Goal: Communication & Community: Connect with others

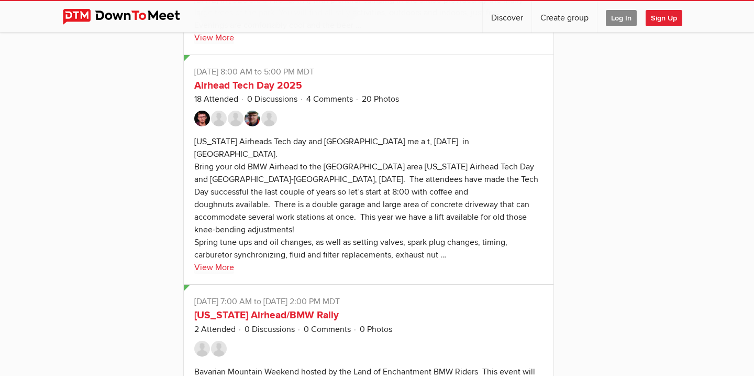
scroll to position [850, 0]
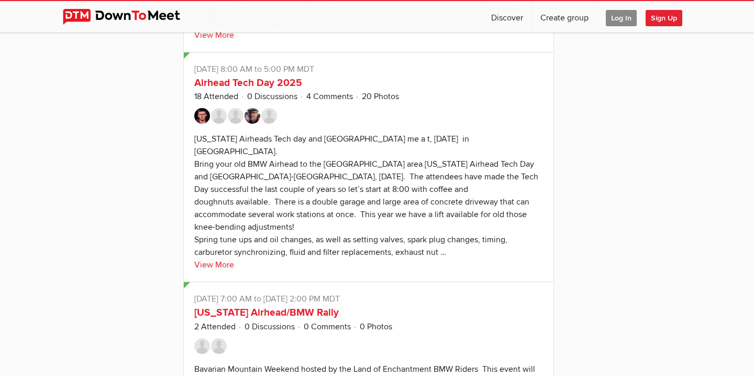
click at [213, 258] on link "View More" at bounding box center [214, 264] width 40 height 13
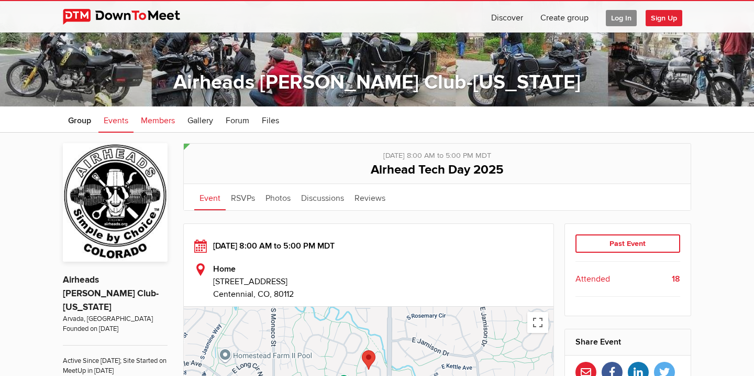
scroll to position [117, 0]
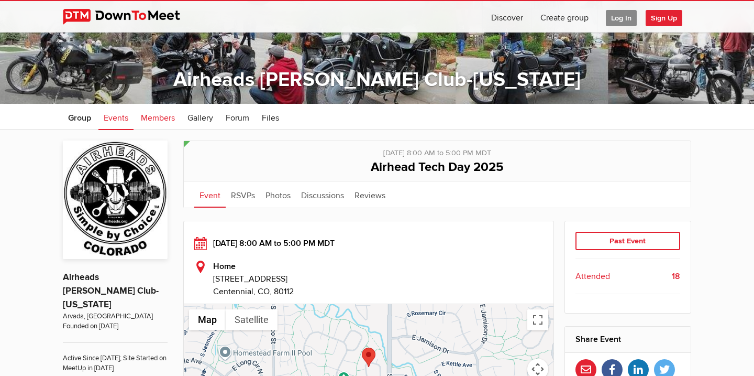
click at [159, 116] on span "Members" at bounding box center [158, 118] width 34 height 10
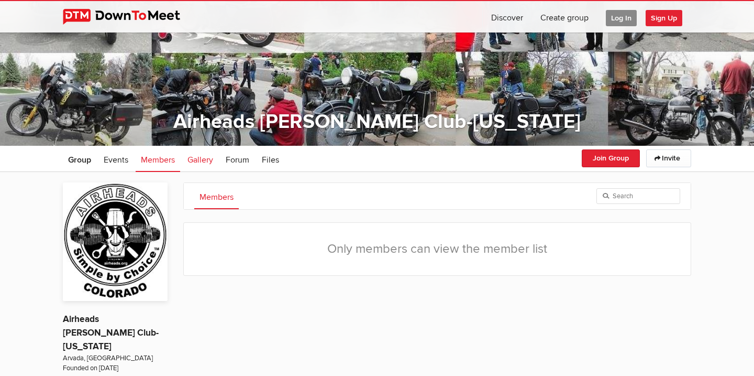
scroll to position [73, 0]
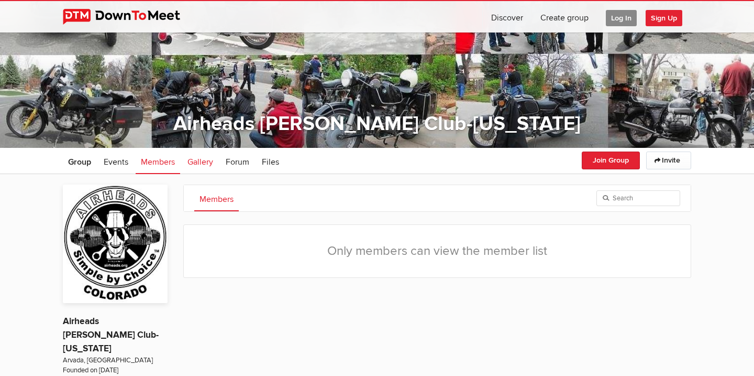
click at [201, 160] on span "Gallery" at bounding box center [201, 162] width 26 height 10
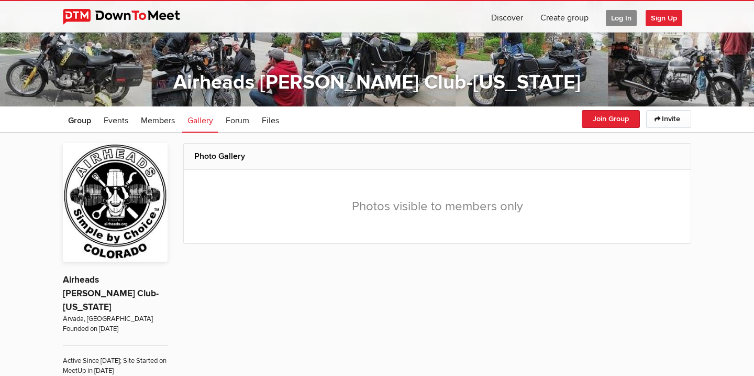
scroll to position [138, 0]
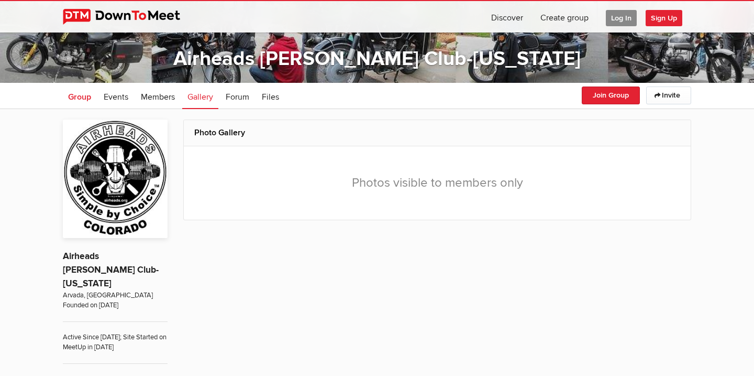
click at [85, 99] on span "Group" at bounding box center [79, 97] width 23 height 10
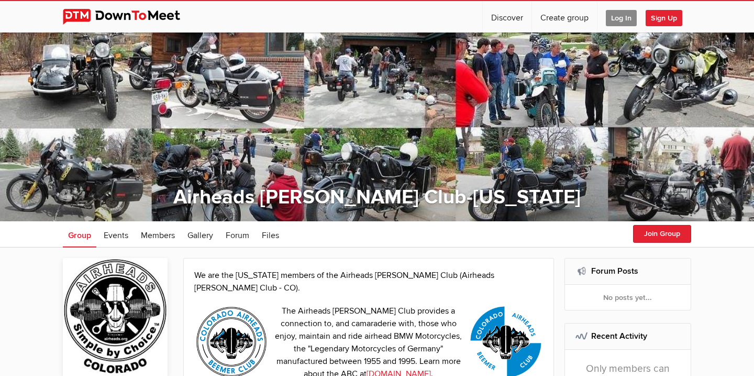
click at [530, 78] on div at bounding box center [377, 126] width 754 height 189
click at [528, 78] on div at bounding box center [377, 126] width 754 height 189
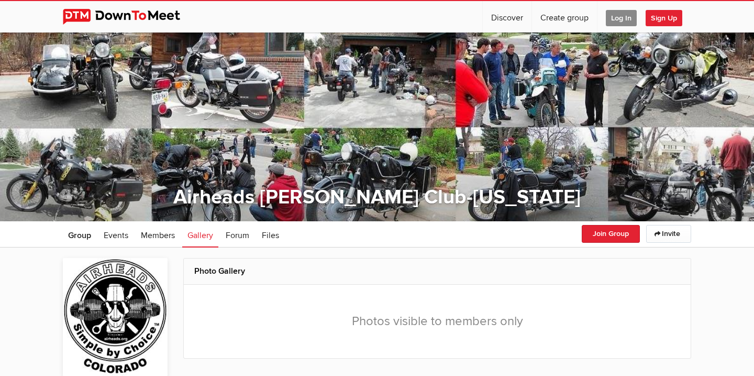
scroll to position [138, 0]
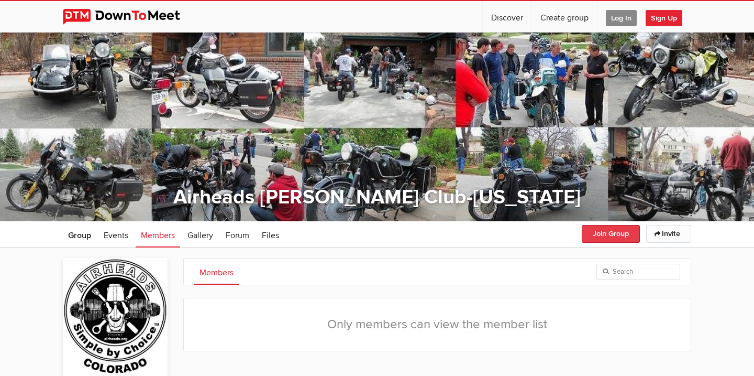
click at [614, 234] on button "Join Group" at bounding box center [611, 234] width 58 height 18
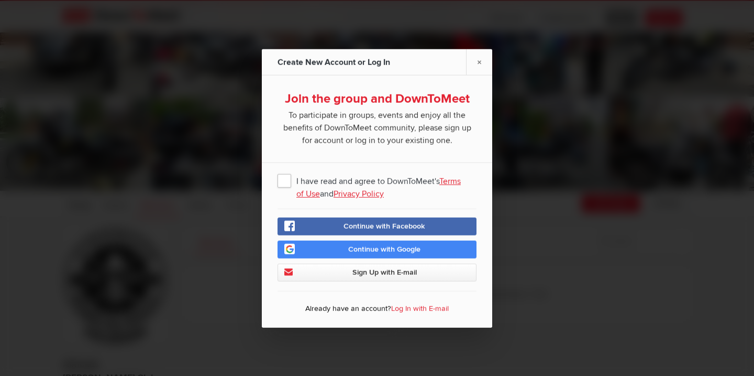
scroll to position [35, 0]
click at [481, 59] on link "×" at bounding box center [479, 62] width 26 height 26
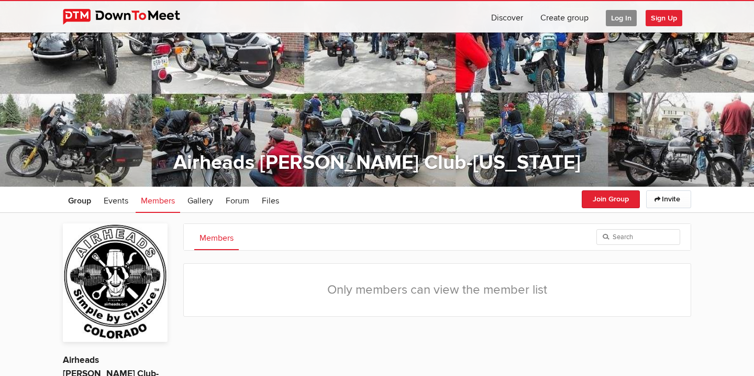
scroll to position [34, 0]
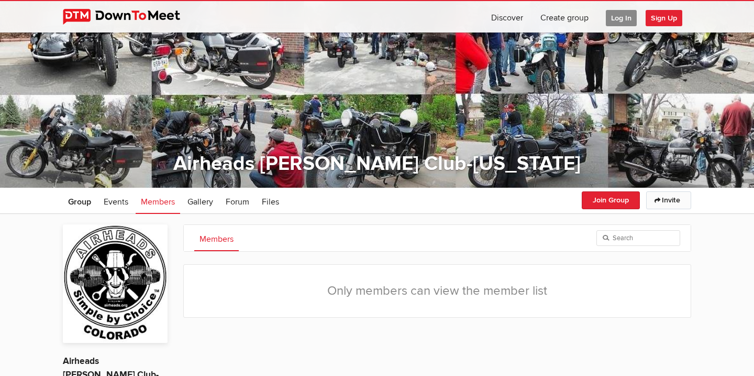
click at [660, 200] on icon at bounding box center [658, 200] width 7 height 6
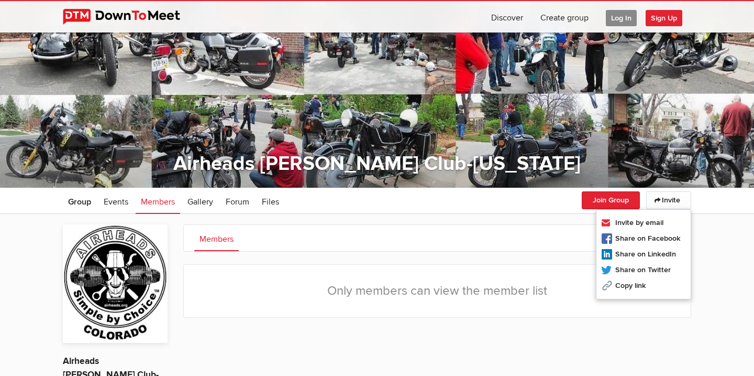
click at [557, 198] on ul "Group Events Members Gallery More Forum Files Forum Files" at bounding box center [377, 201] width 629 height 26
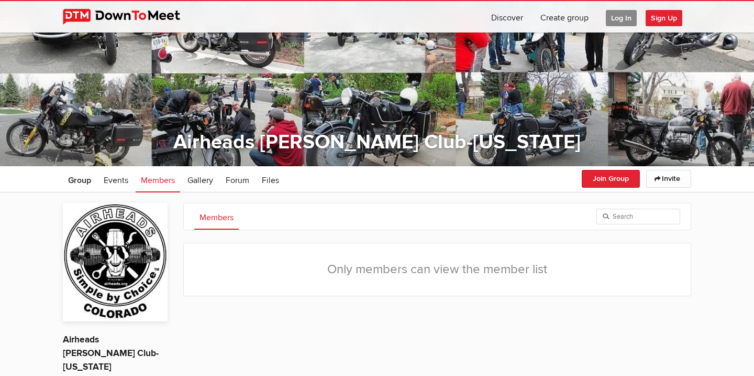
scroll to position [73, 0]
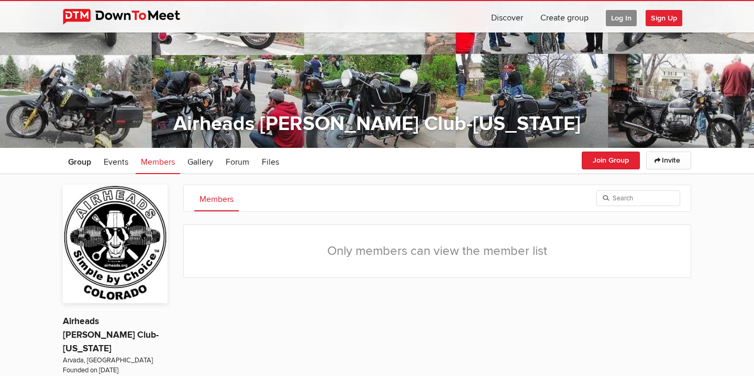
click at [223, 201] on link "Members" at bounding box center [216, 198] width 45 height 26
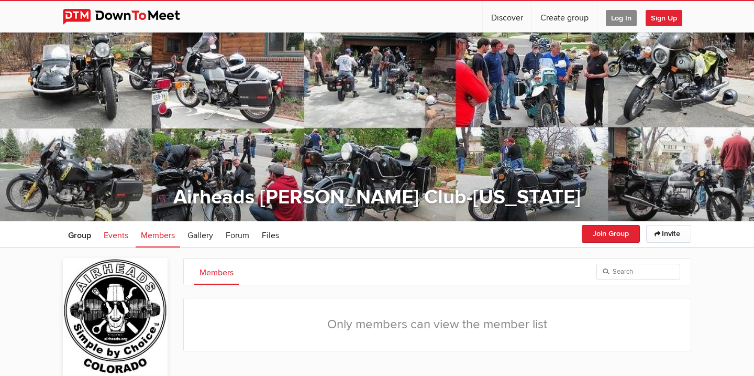
scroll to position [0, 0]
click at [84, 234] on span "Group" at bounding box center [79, 235] width 23 height 10
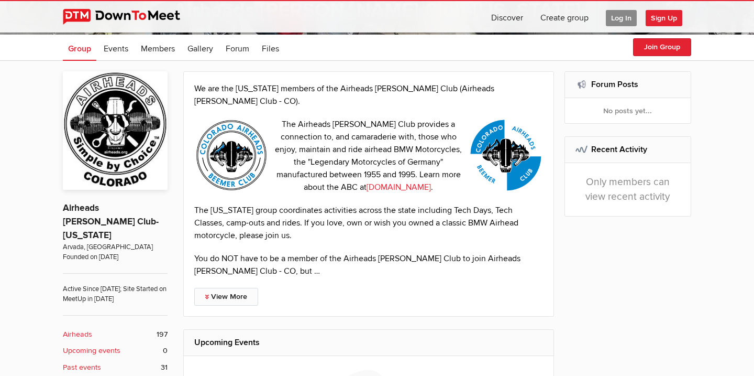
scroll to position [190, 0]
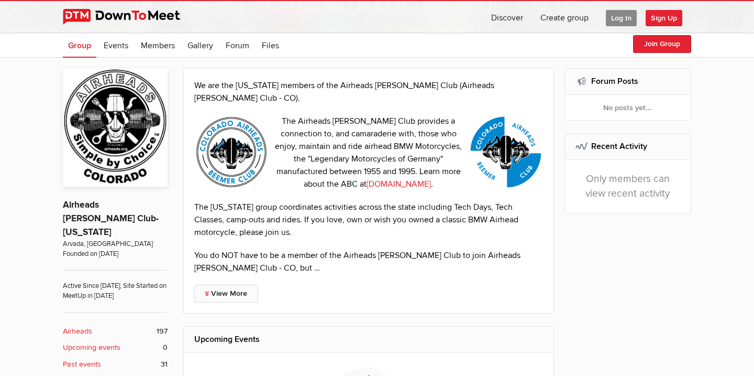
click at [227, 284] on link "View More" at bounding box center [226, 293] width 64 height 18
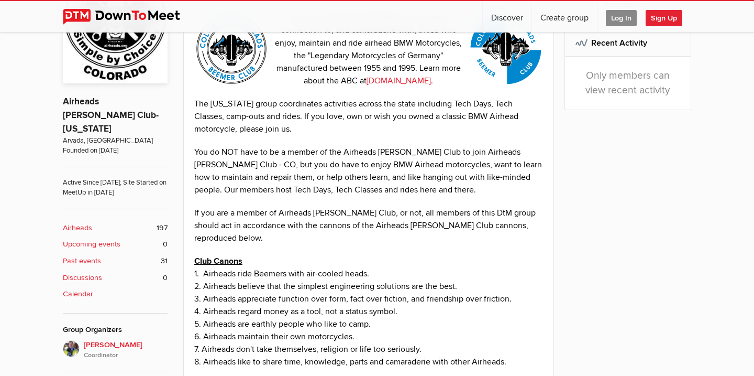
scroll to position [279, 0]
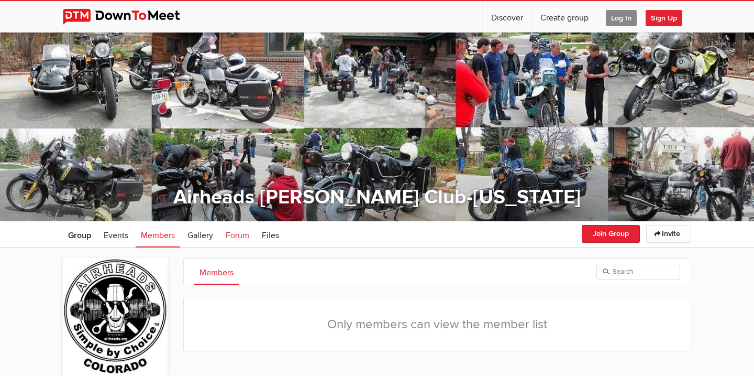
click at [235, 233] on span "Forum" at bounding box center [238, 235] width 24 height 10
